Goal: Task Accomplishment & Management: Use online tool/utility

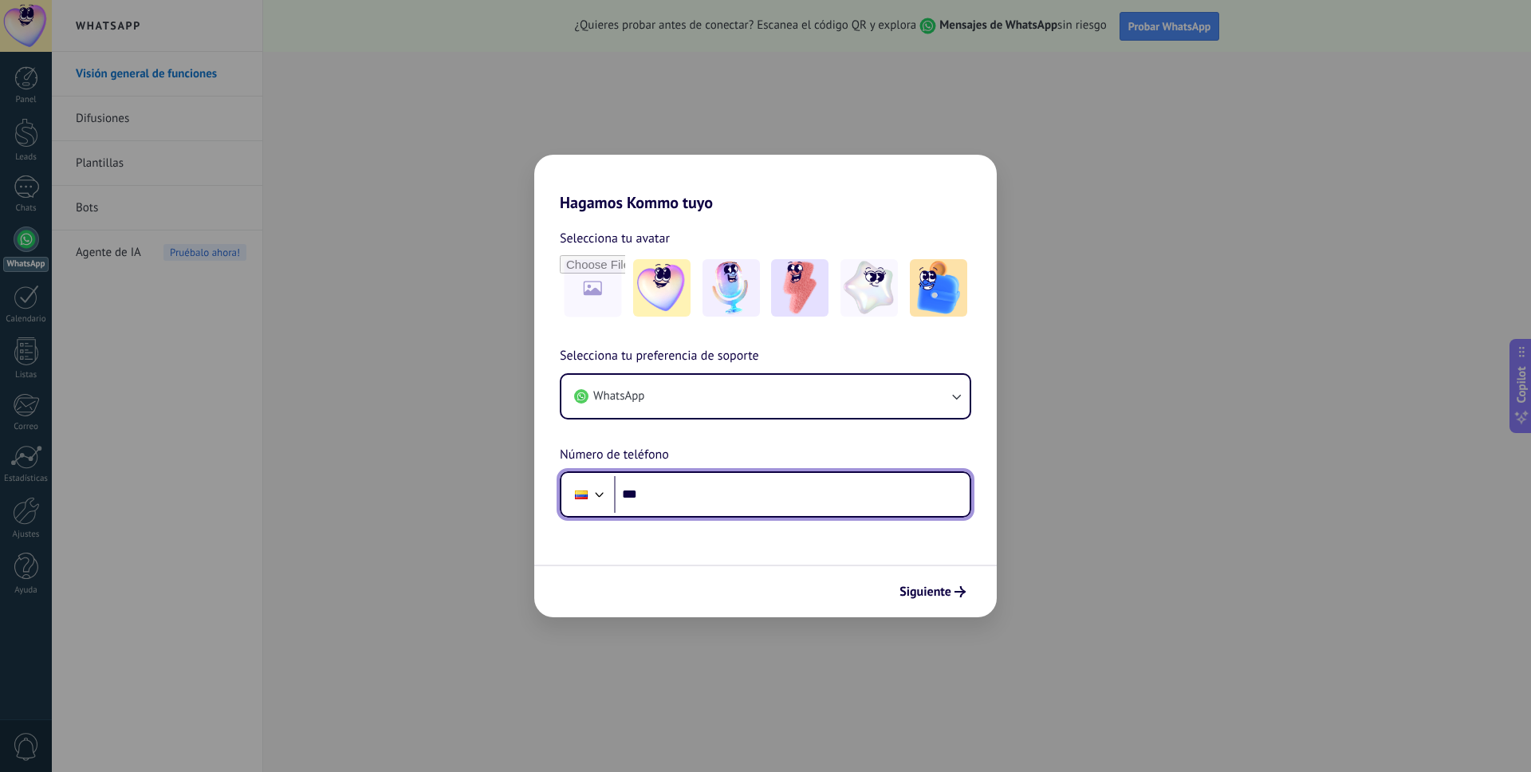
click at [745, 492] on input "***" at bounding box center [792, 494] width 356 height 37
type input "**********"
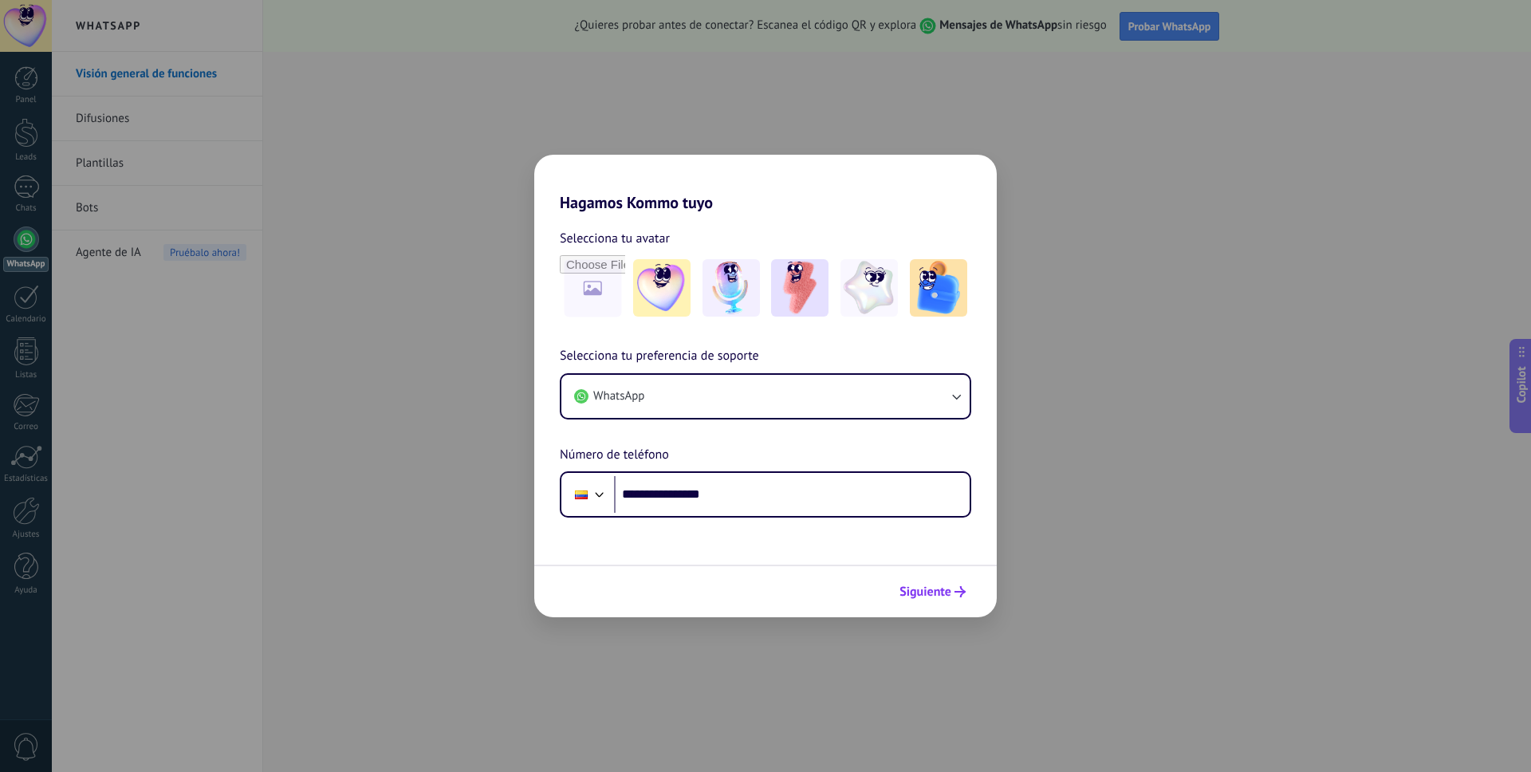
click at [957, 583] on button "Siguiente" at bounding box center [932, 591] width 81 height 27
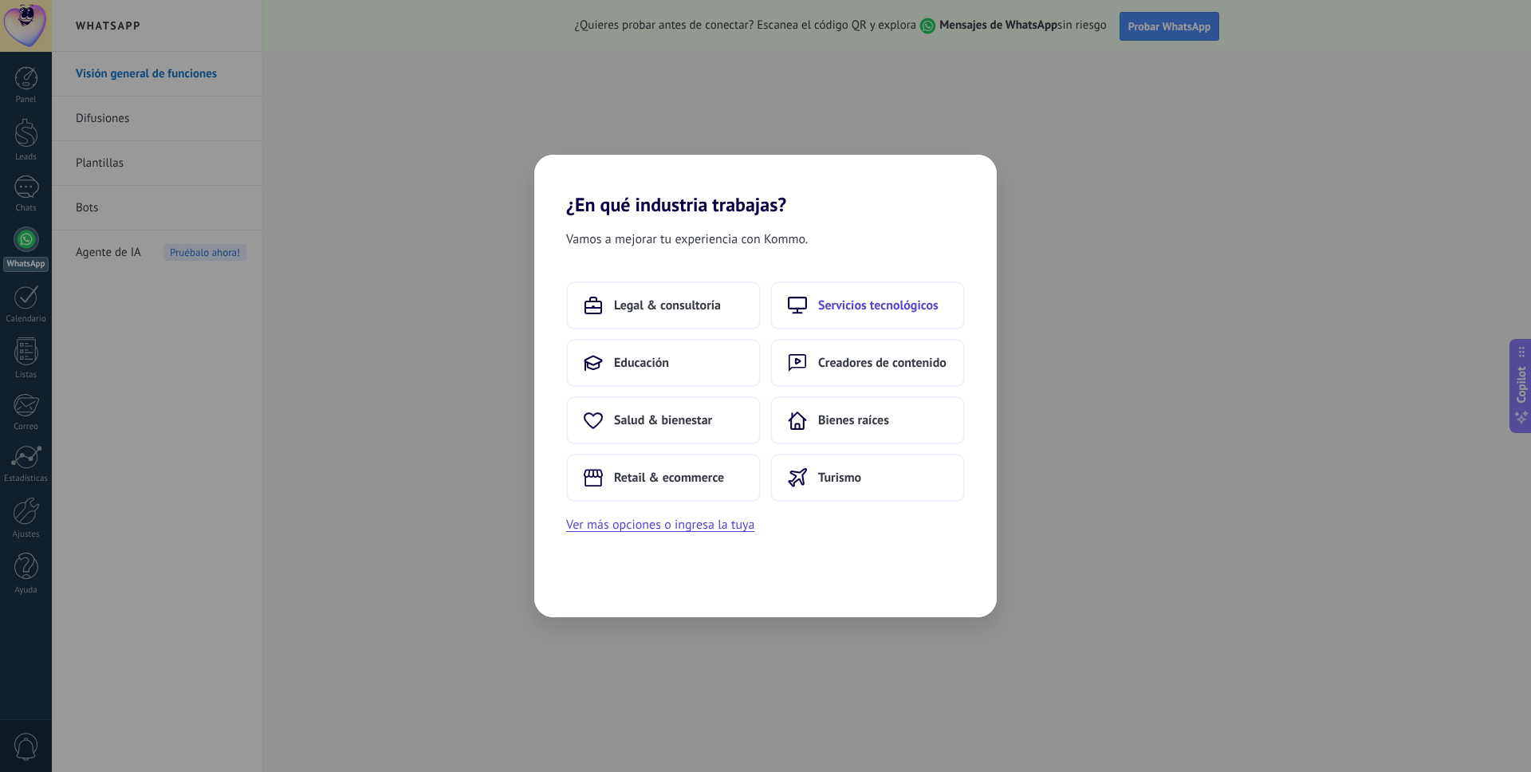
click at [861, 316] on button "Servicios tecnológicos" at bounding box center [867, 306] width 195 height 48
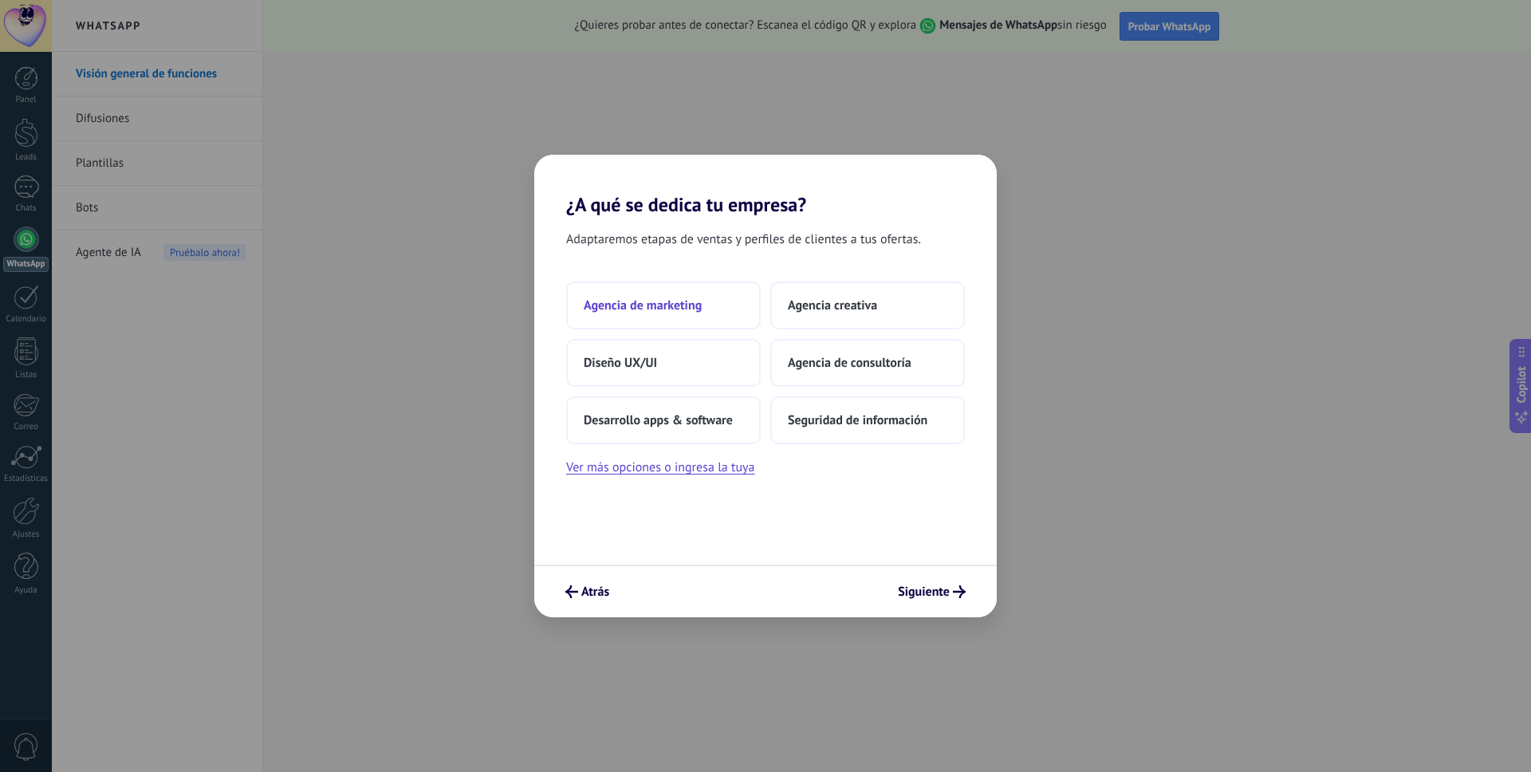
click at [687, 315] on button "Agencia de marketing" at bounding box center [663, 306] width 195 height 48
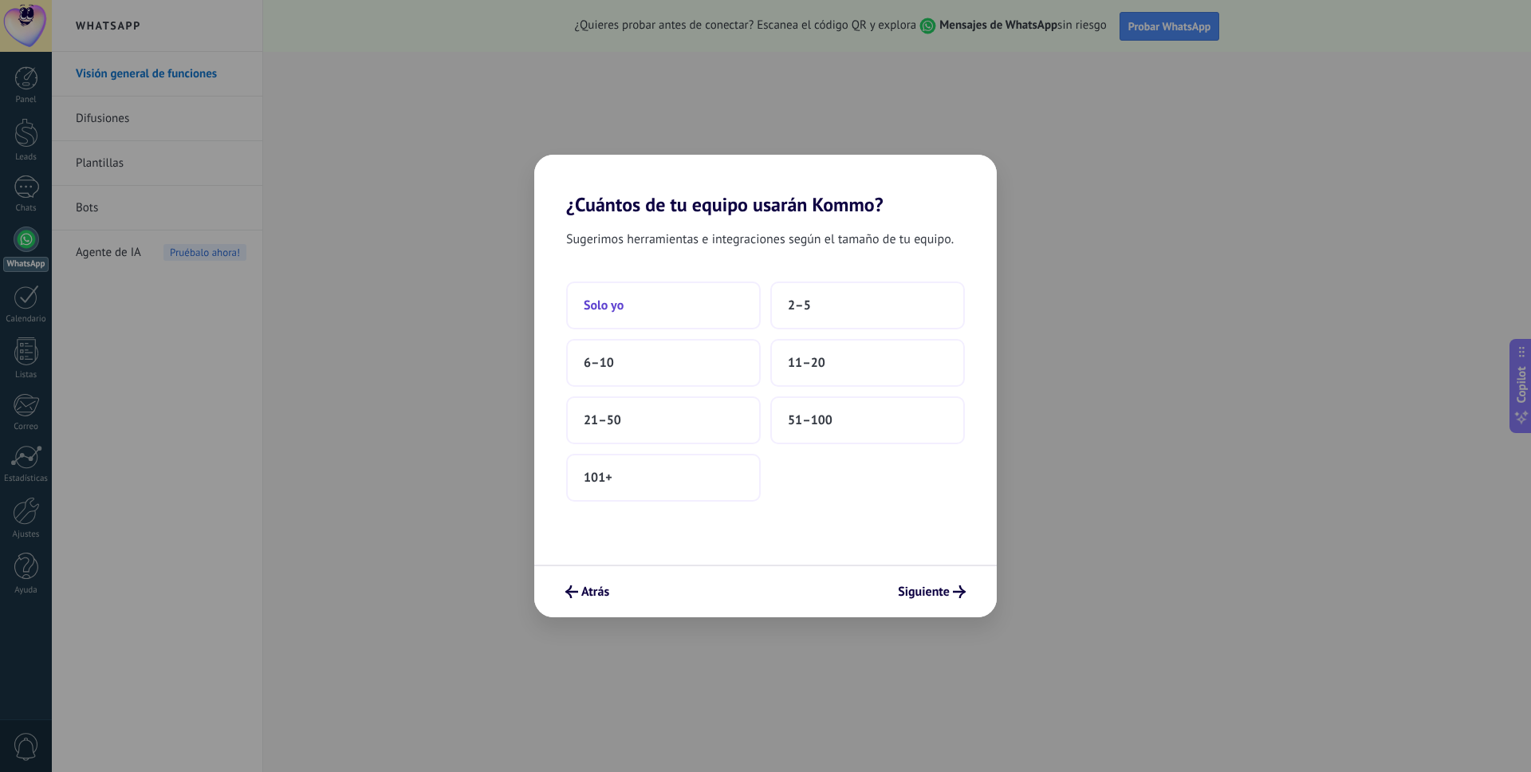
click at [620, 306] on span "Solo yo" at bounding box center [604, 305] width 40 height 16
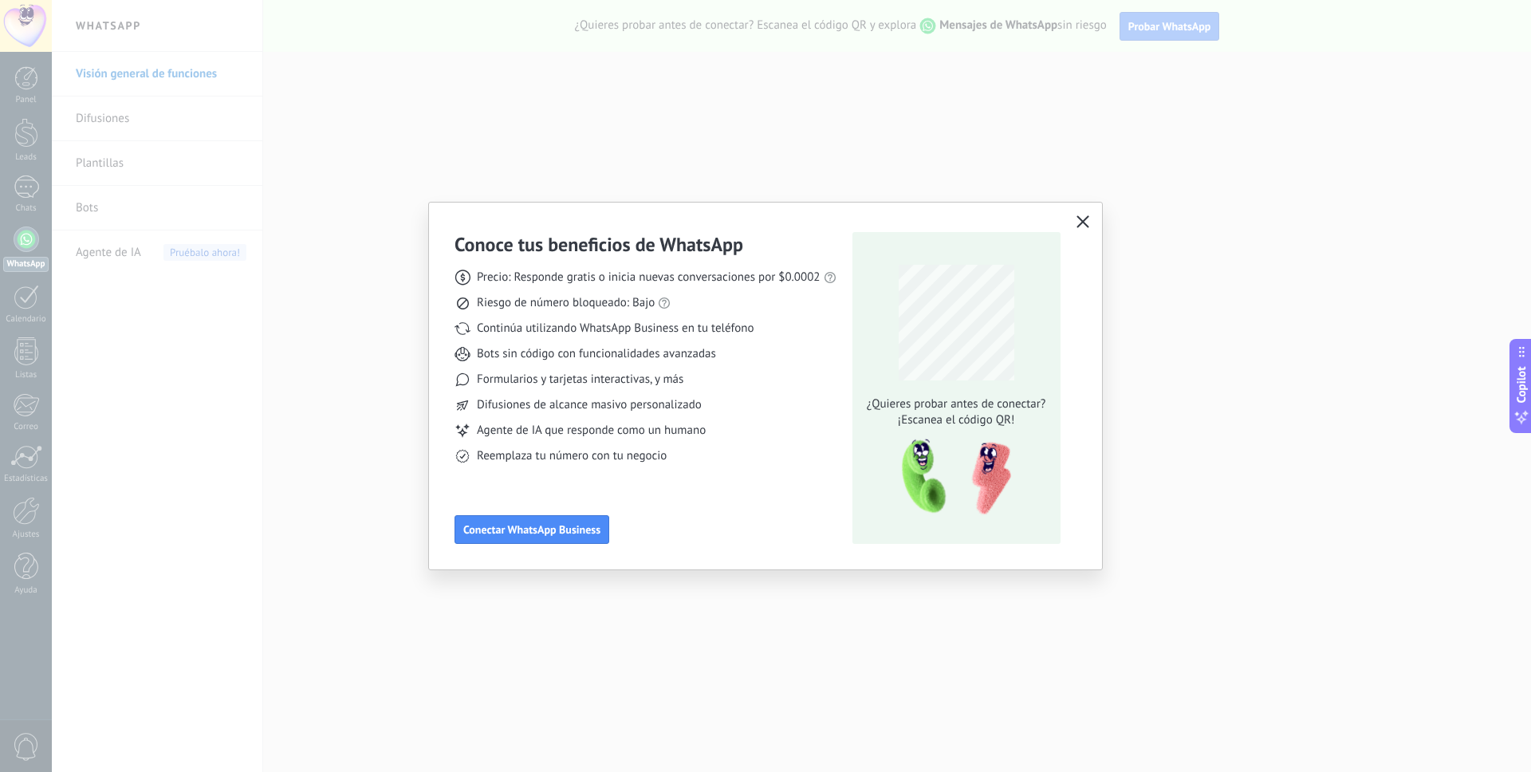
click at [1077, 218] on icon "button" at bounding box center [1083, 221] width 13 height 13
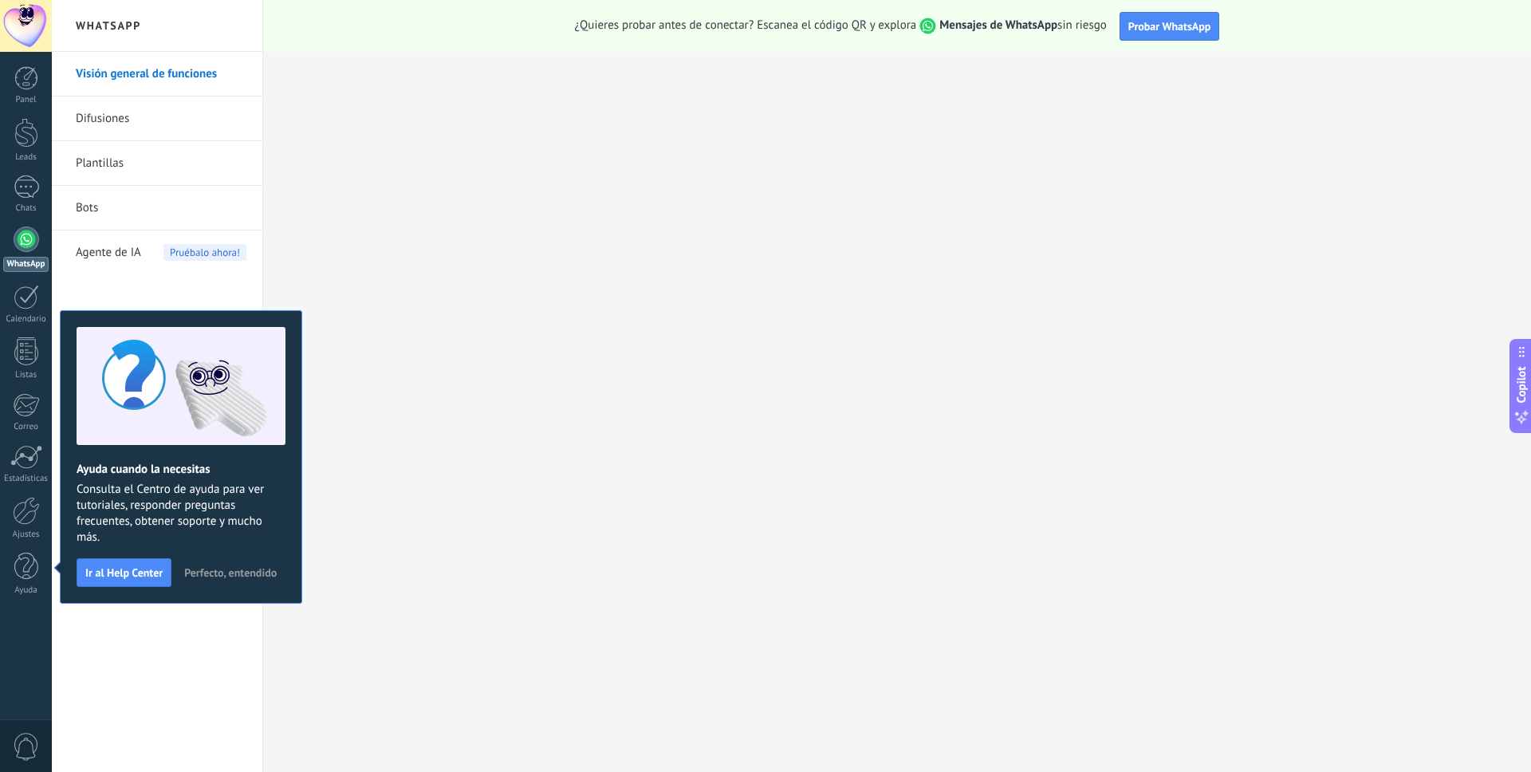
click at [261, 577] on span "Perfecto, entendido" at bounding box center [230, 572] width 93 height 11
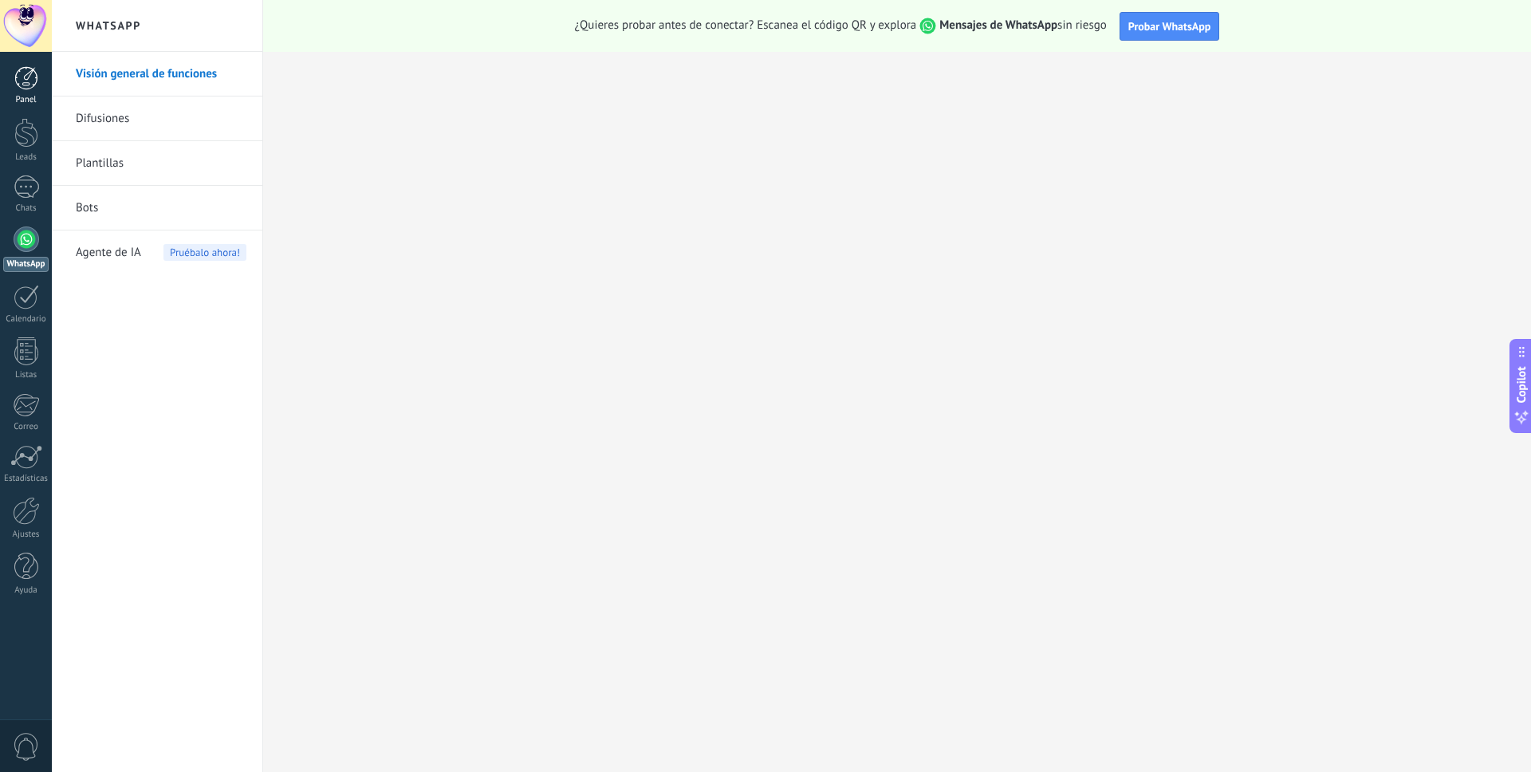
click at [27, 91] on link "Panel" at bounding box center [26, 85] width 52 height 39
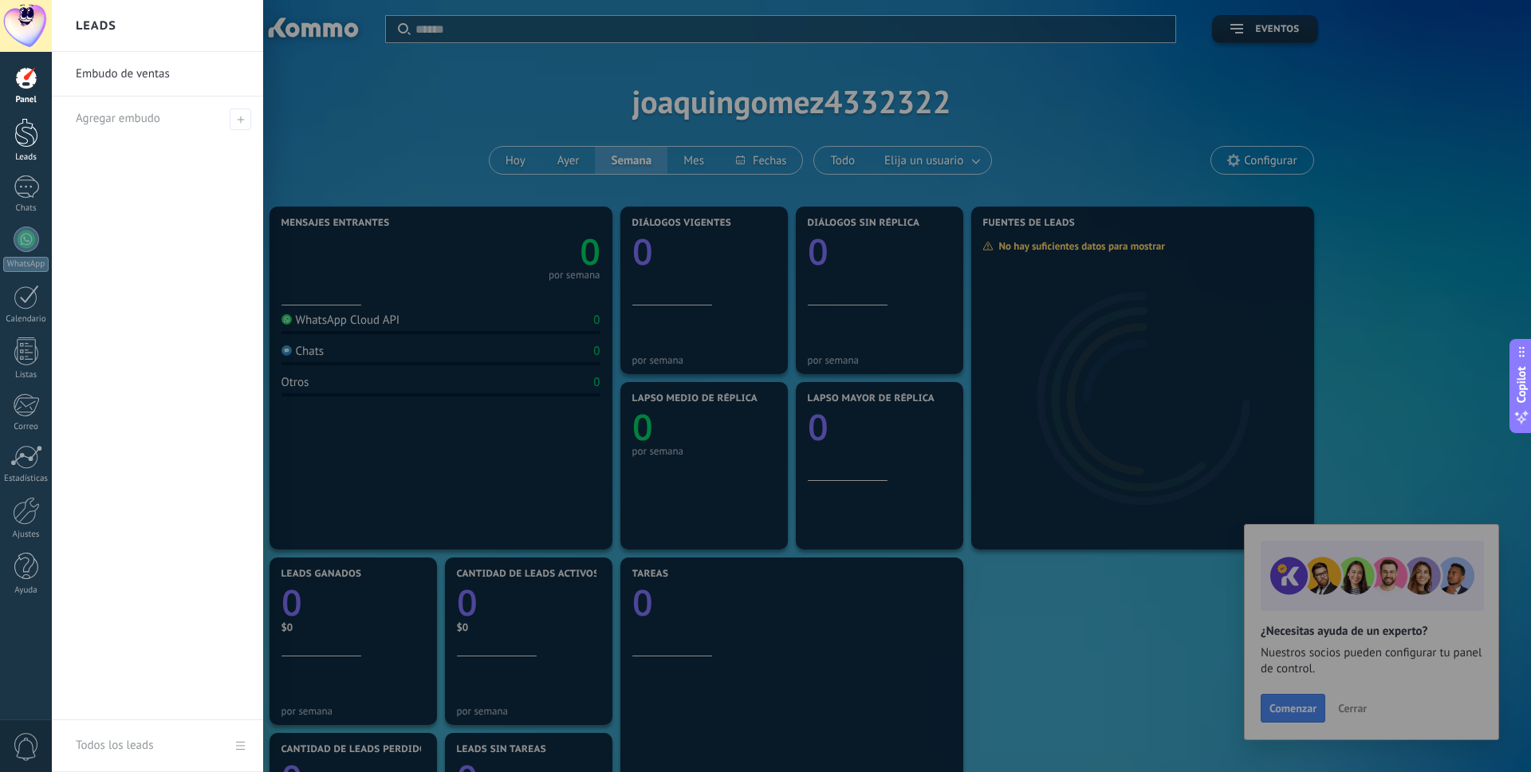
click at [33, 139] on div at bounding box center [26, 133] width 24 height 30
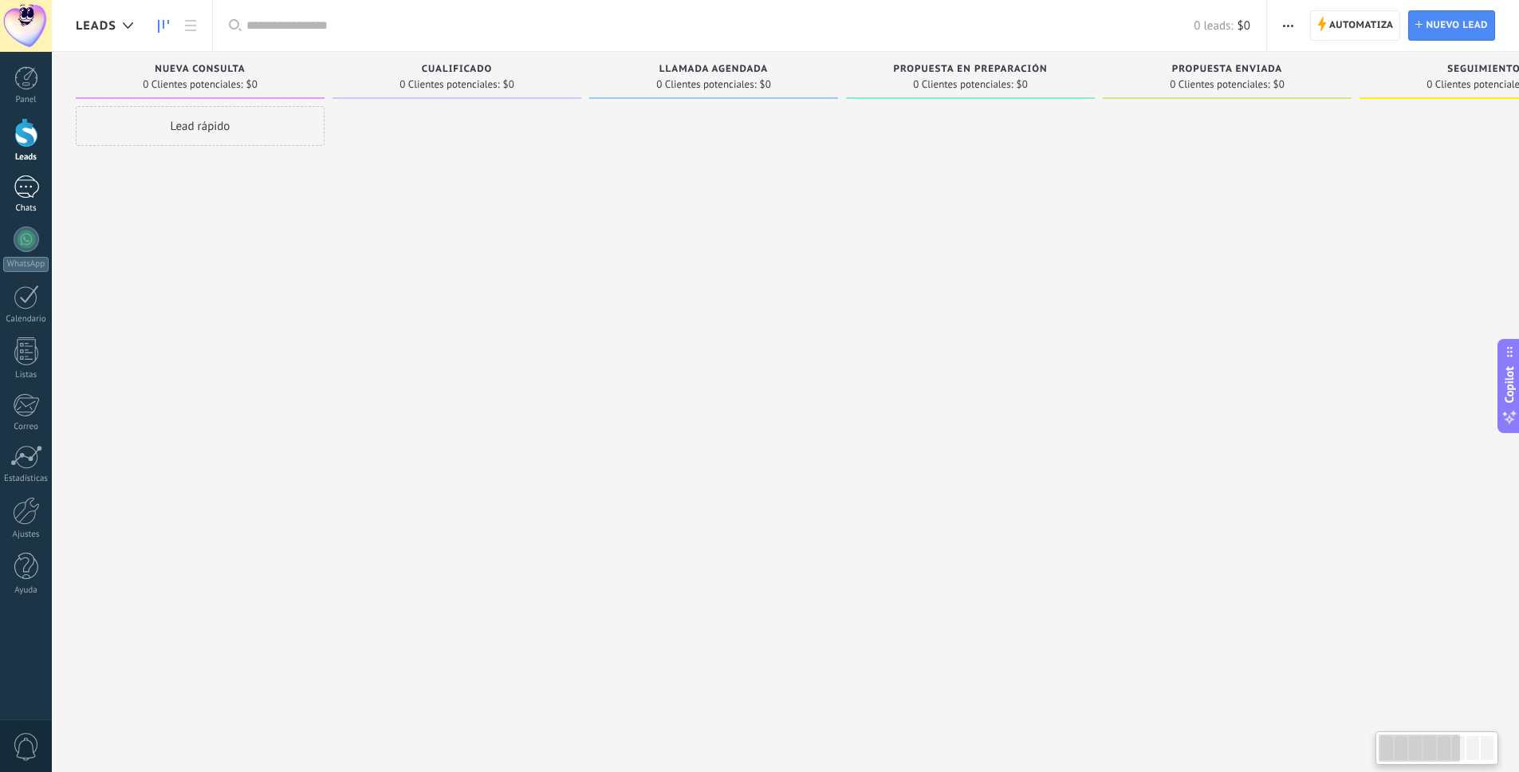
click at [24, 191] on div at bounding box center [27, 186] width 26 height 23
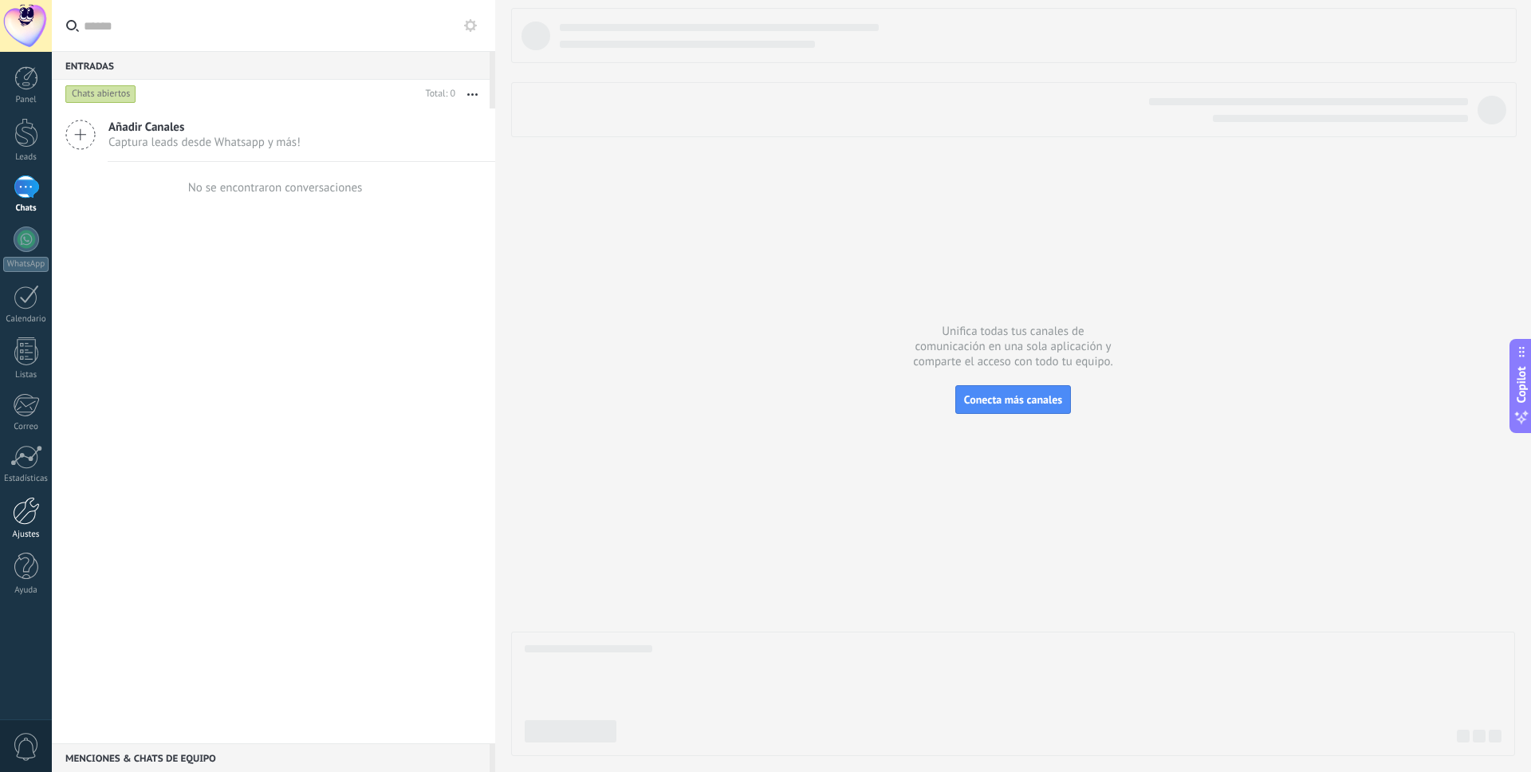
click at [31, 519] on div at bounding box center [26, 511] width 27 height 28
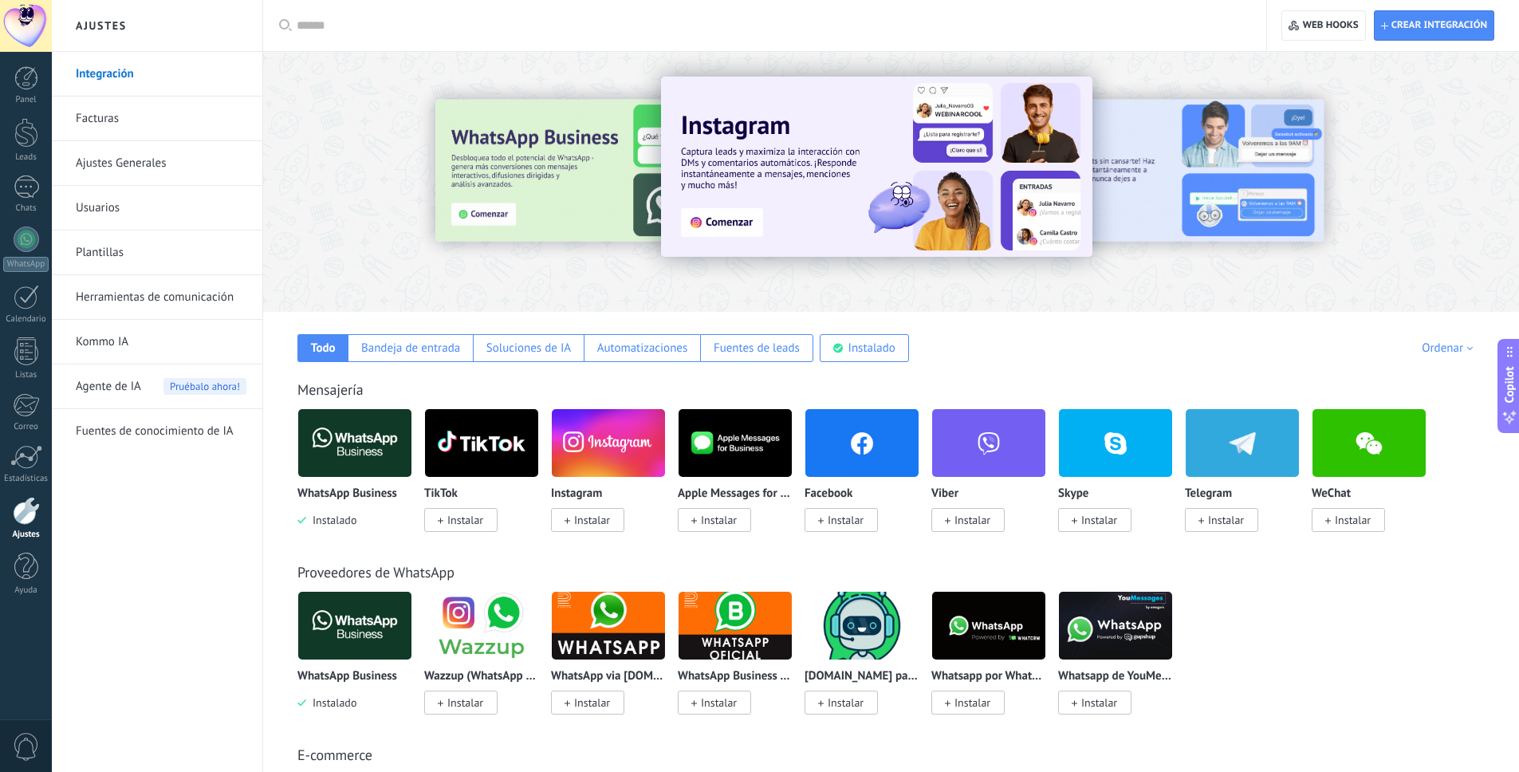
click at [101, 108] on link "Facturas" at bounding box center [161, 118] width 171 height 45
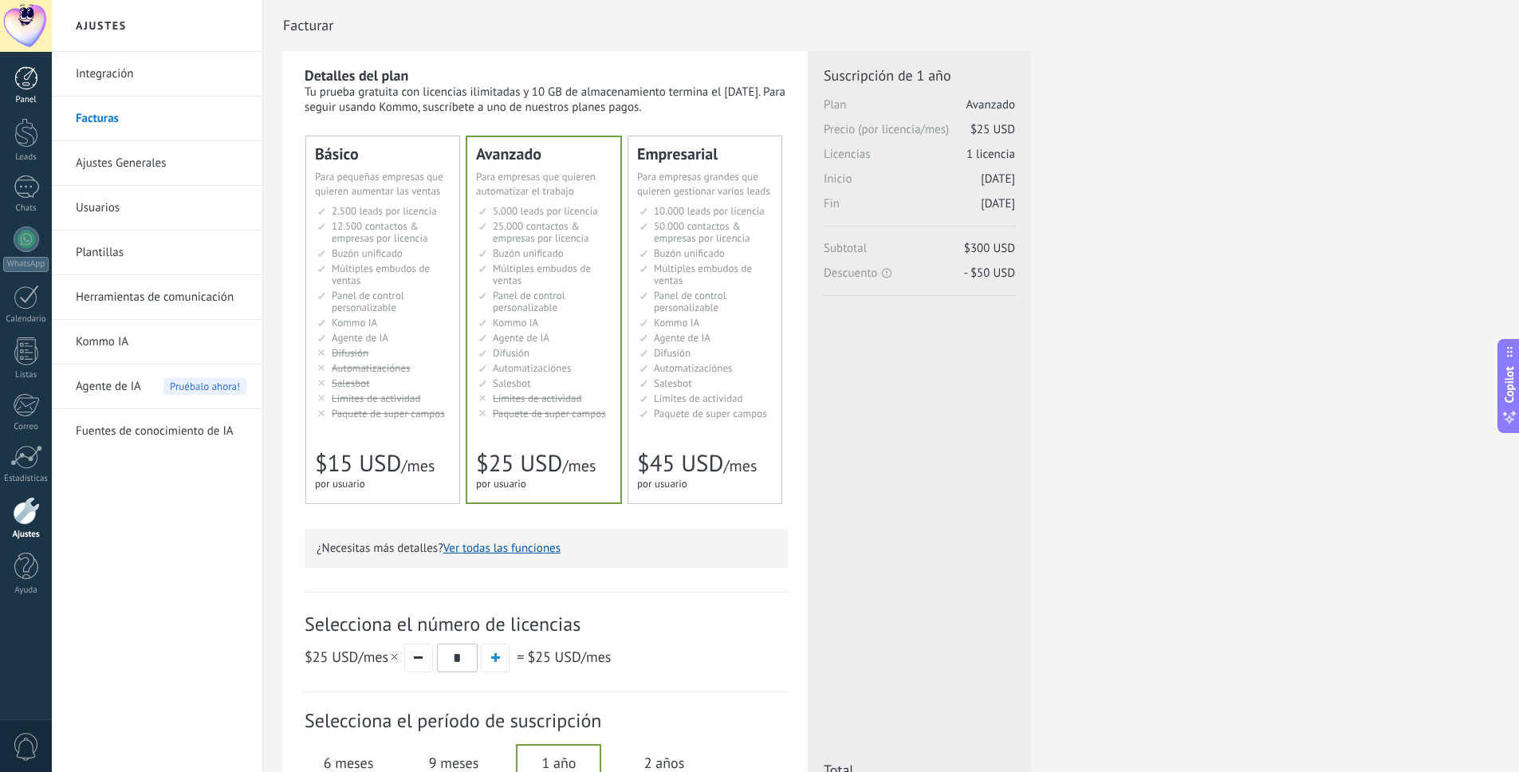
click at [22, 88] on div at bounding box center [26, 78] width 24 height 24
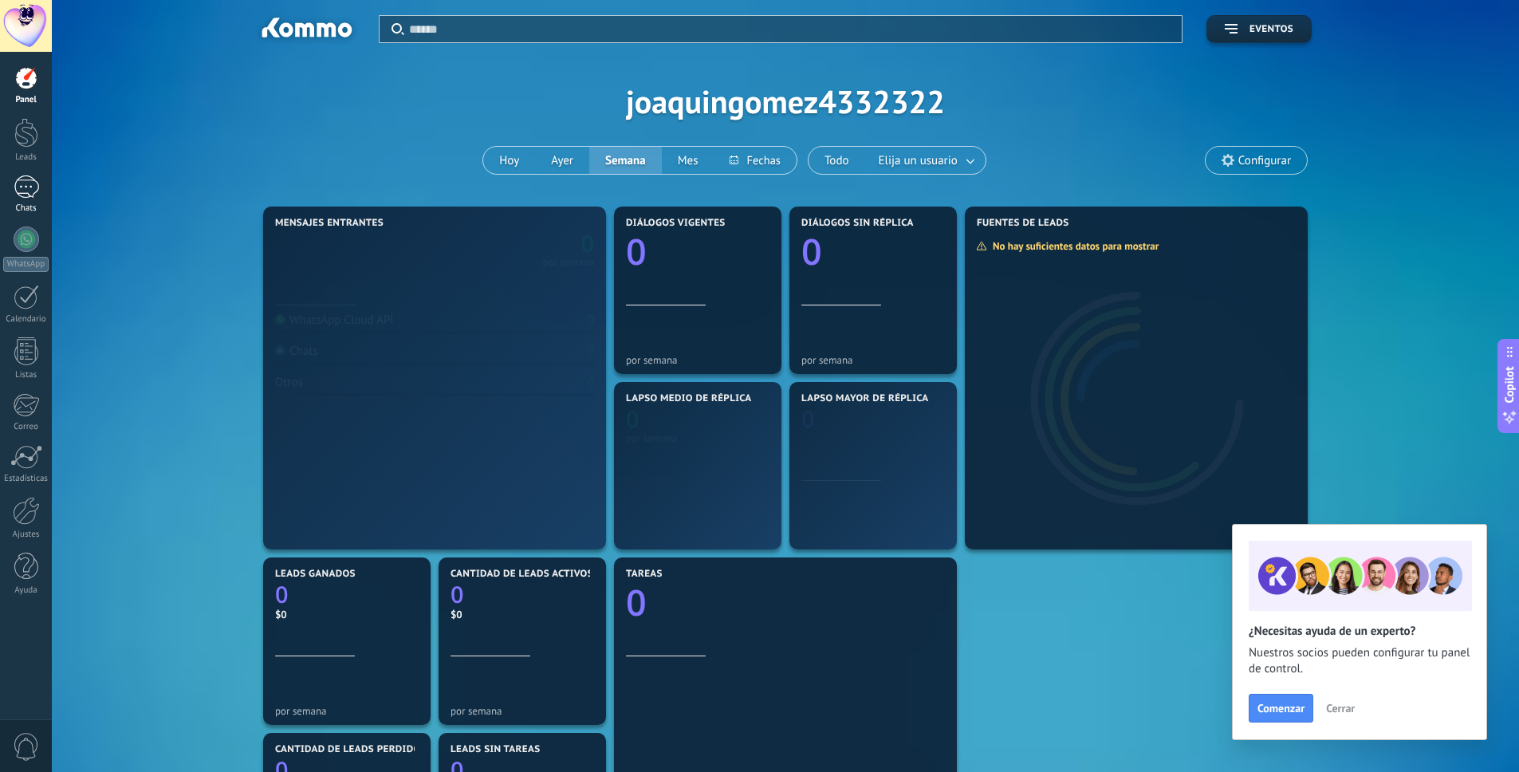
click at [31, 194] on div at bounding box center [27, 186] width 26 height 23
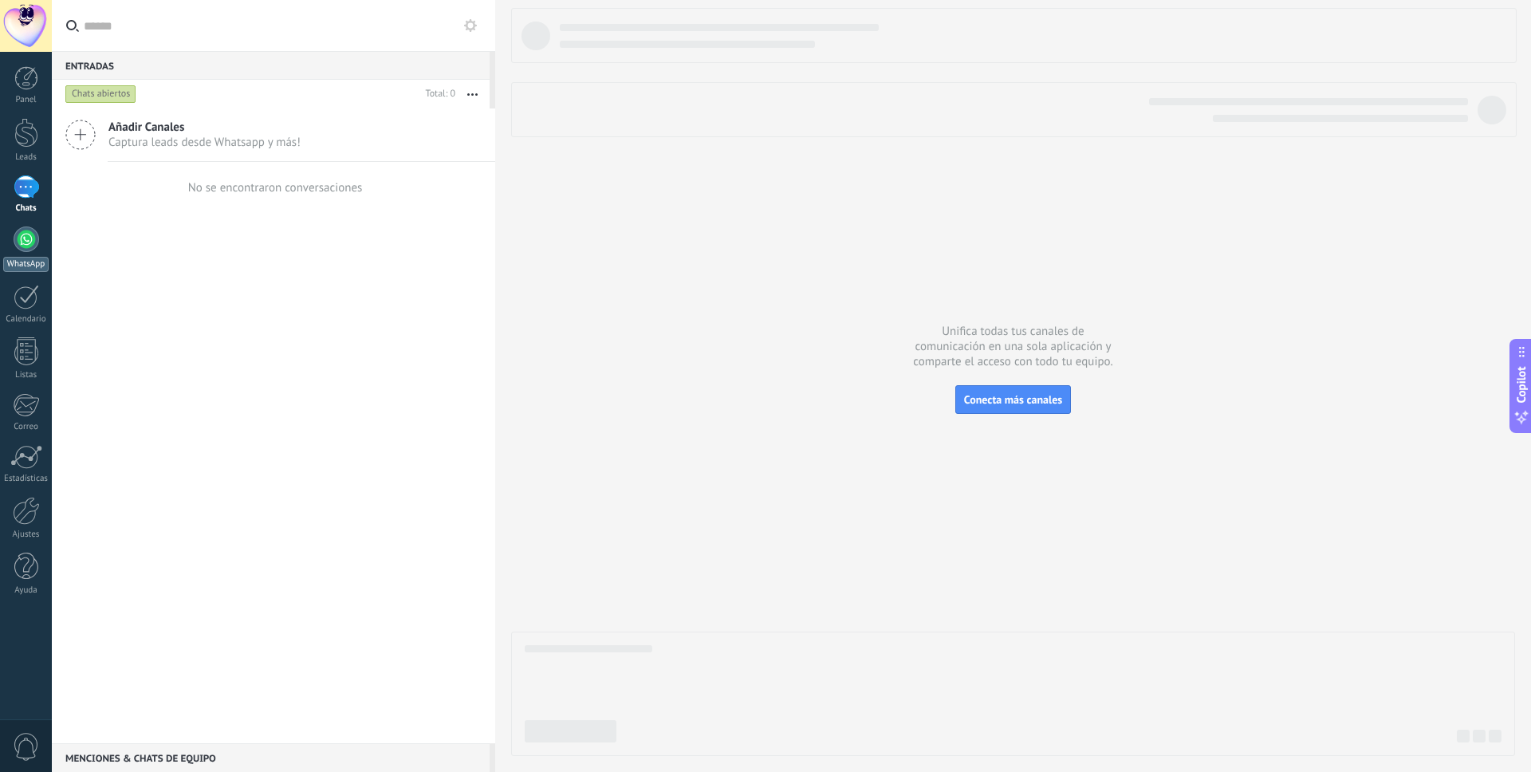
click at [37, 258] on div "WhatsApp" at bounding box center [25, 264] width 45 height 15
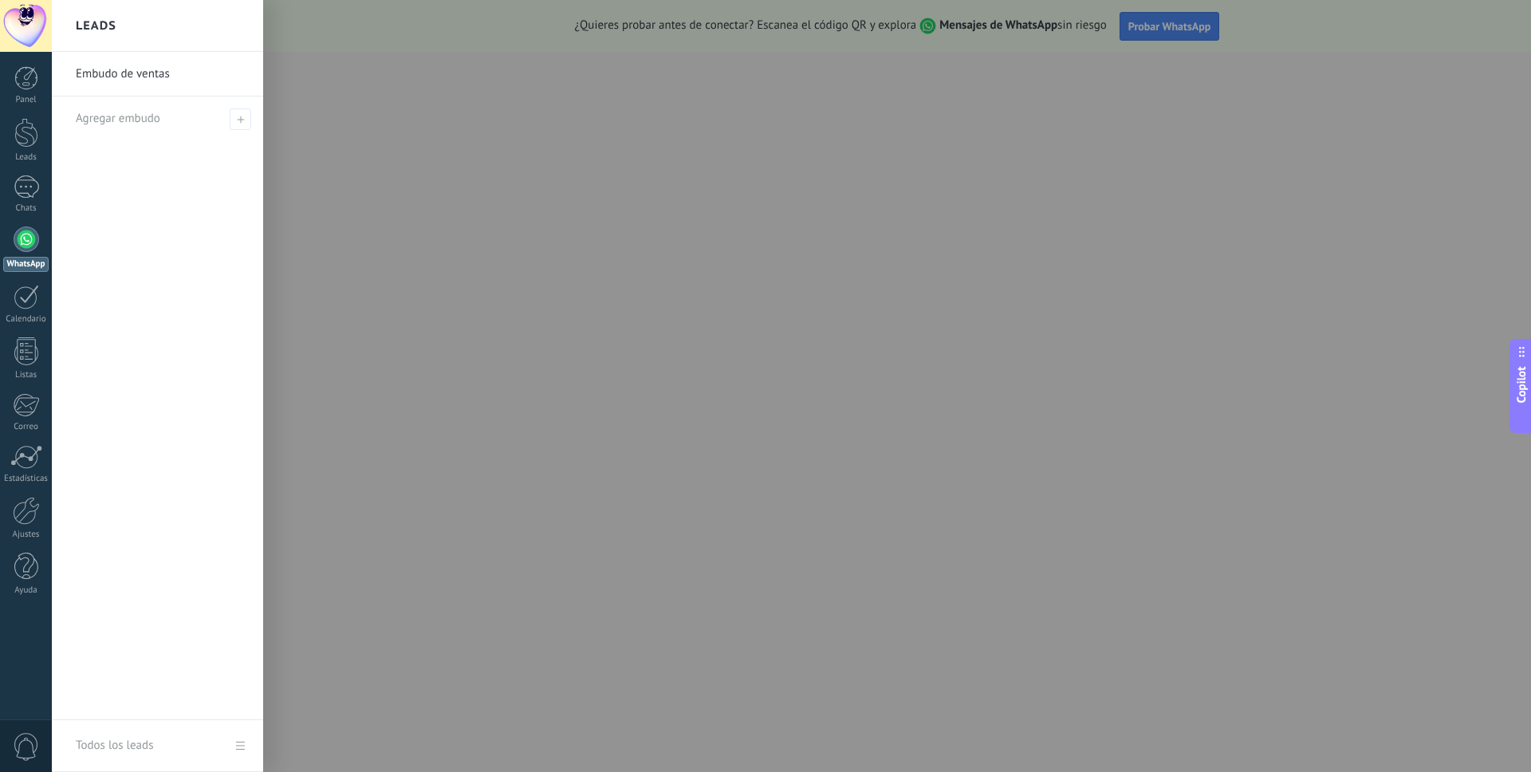
click at [508, 311] on div at bounding box center [817, 386] width 1531 height 772
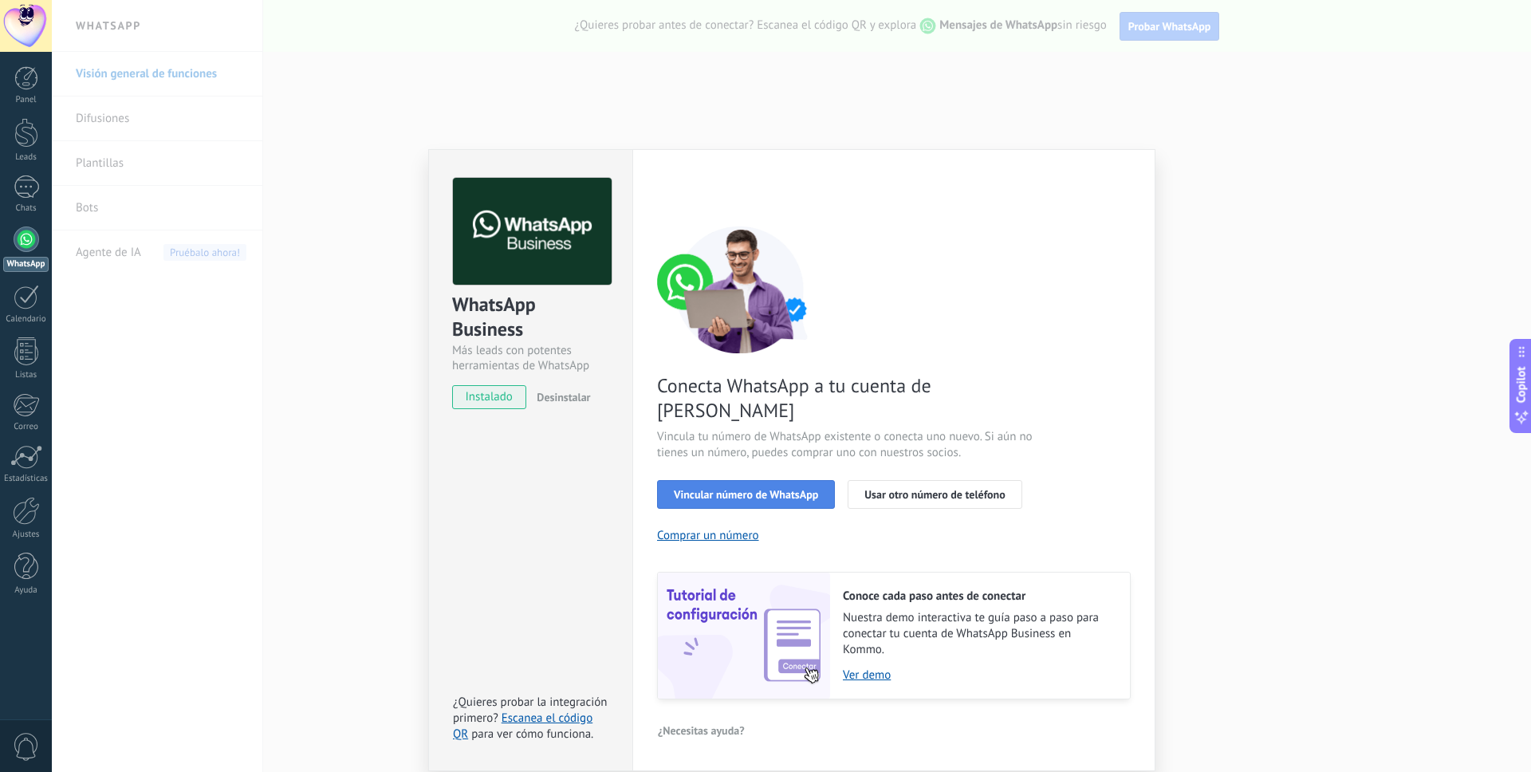
click at [782, 489] on span "Vincular número de WhatsApp" at bounding box center [746, 494] width 144 height 11
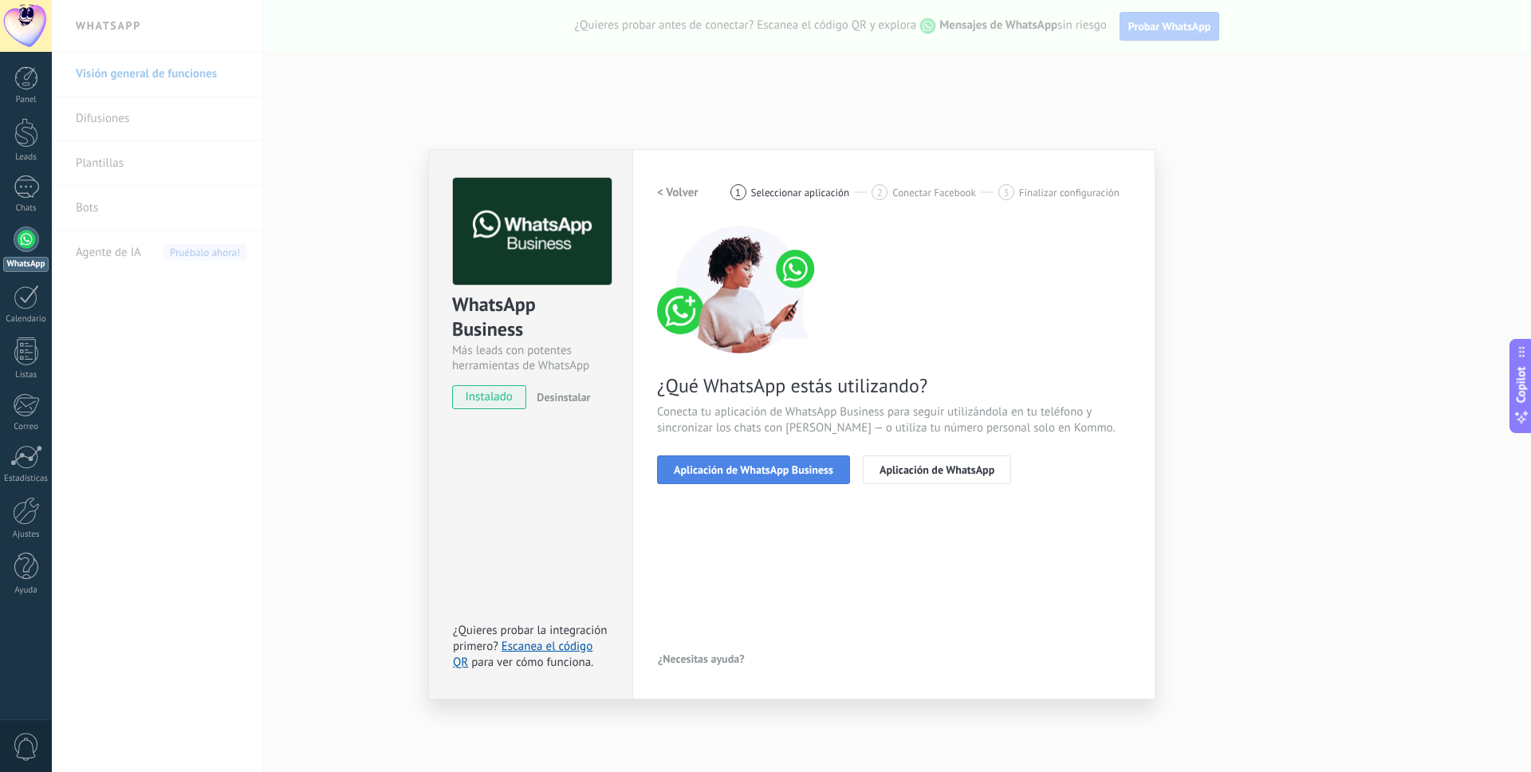
click at [710, 478] on button "Aplicación de WhatsApp Business" at bounding box center [753, 469] width 193 height 29
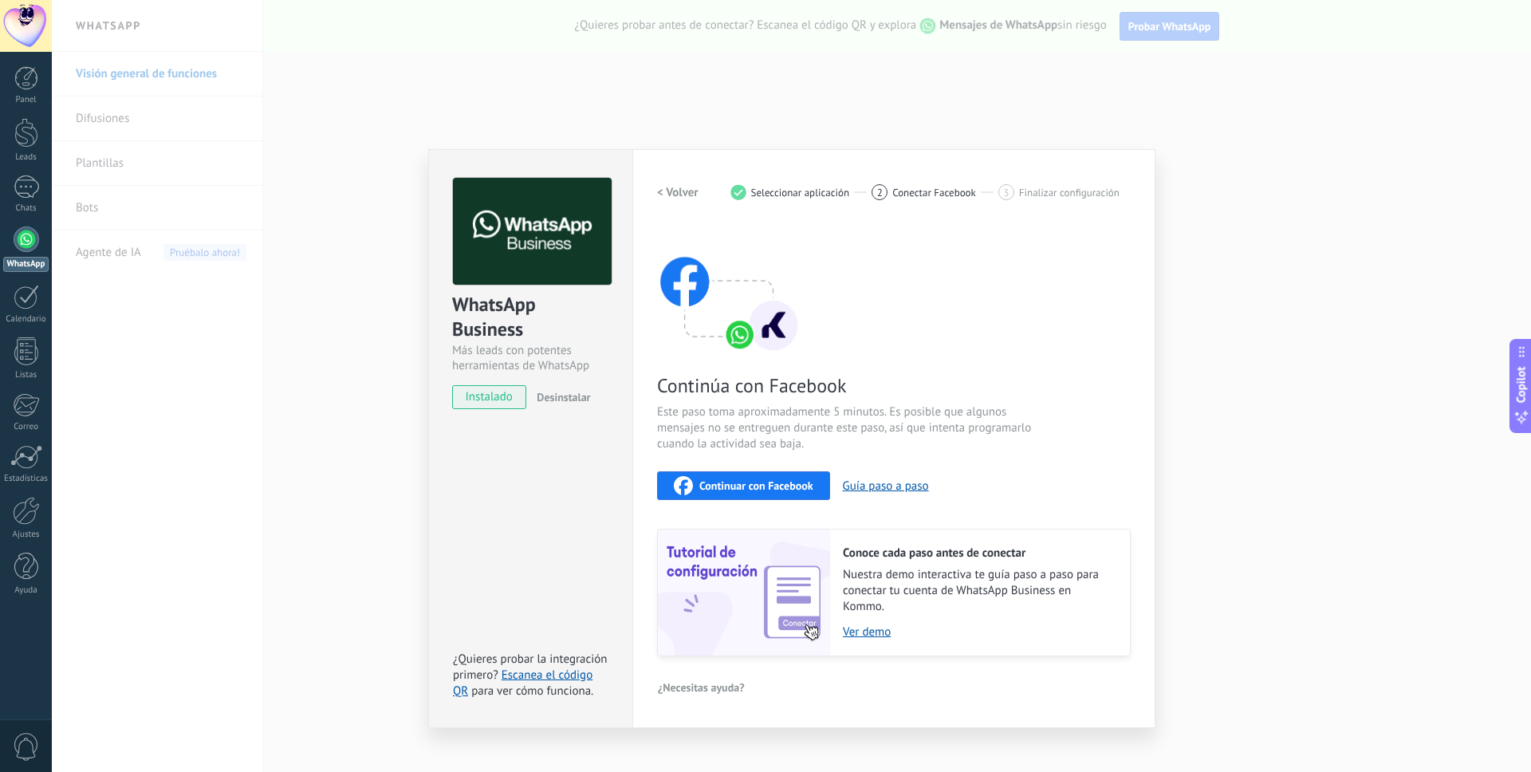
click at [743, 488] on span "Continuar con Facebook" at bounding box center [756, 485] width 114 height 11
click at [770, 480] on span "Continuar con Facebook" at bounding box center [756, 485] width 114 height 11
